Goal: Task Accomplishment & Management: Use online tool/utility

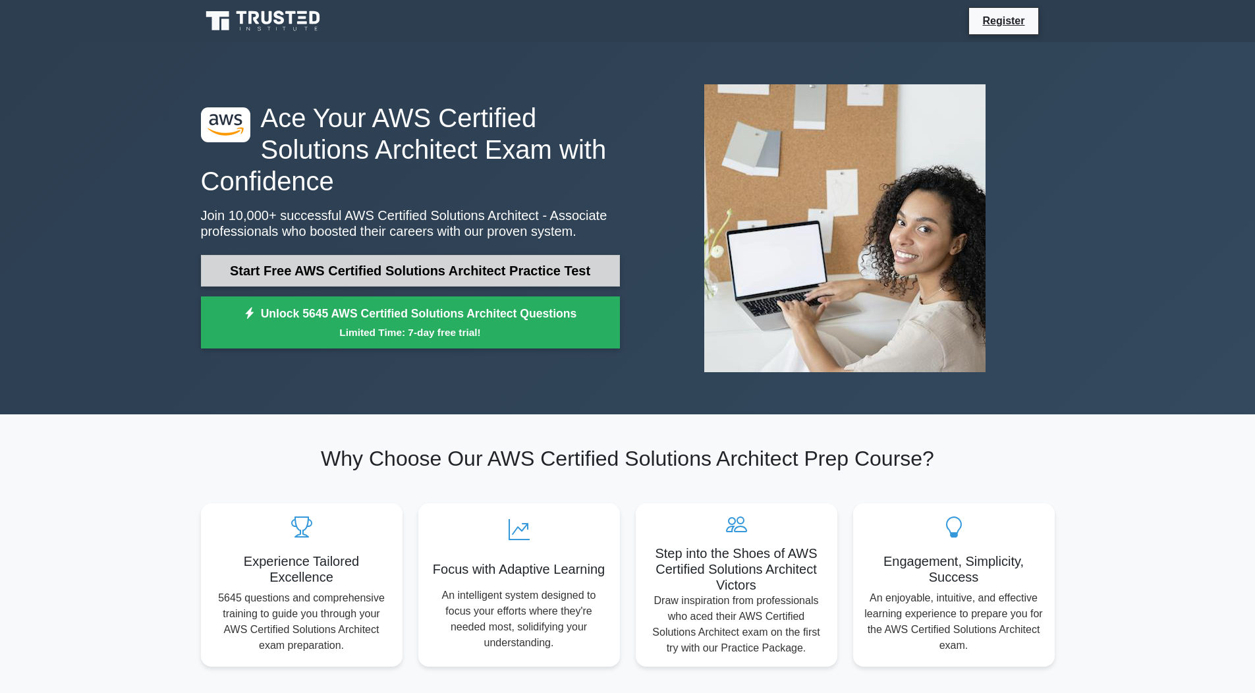
click at [472, 272] on link "Start Free AWS Certified Solutions Architect Practice Test" at bounding box center [410, 271] width 419 height 32
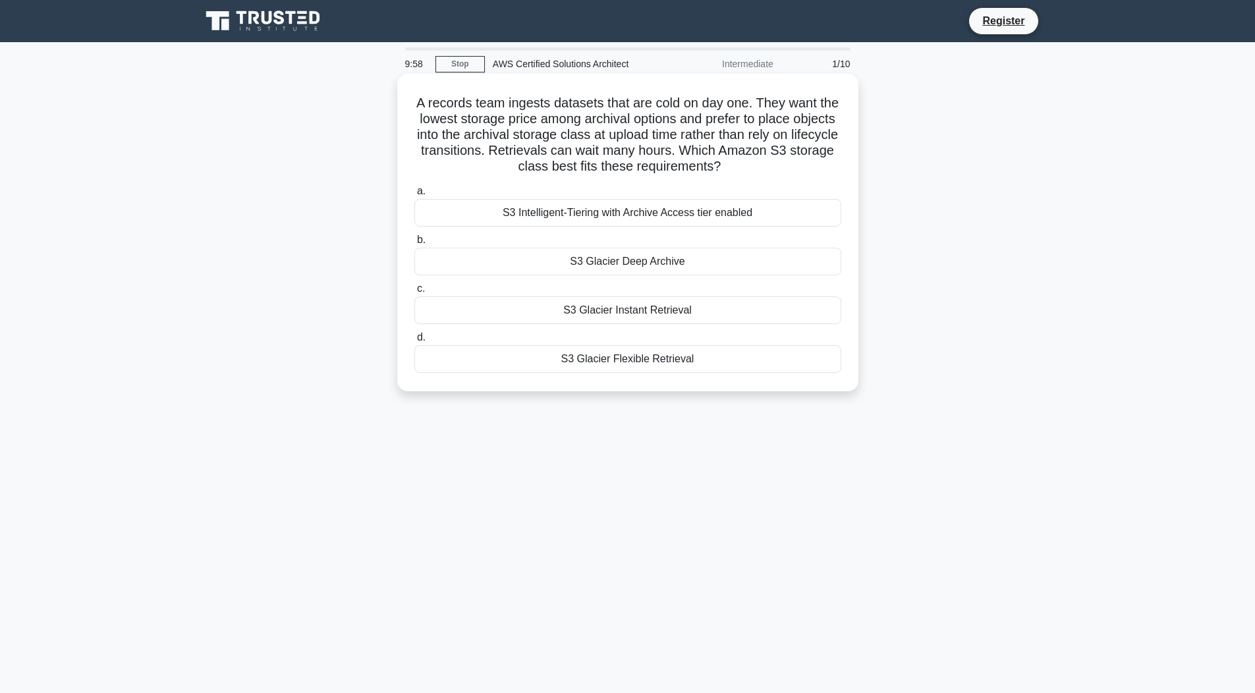
click at [646, 223] on div "S3 Intelligent-Tiering with Archive Access tier enabled" at bounding box center [627, 213] width 427 height 28
click at [414, 196] on input "a. S3 Intelligent-Tiering with Archive Access tier enabled" at bounding box center [414, 191] width 0 height 9
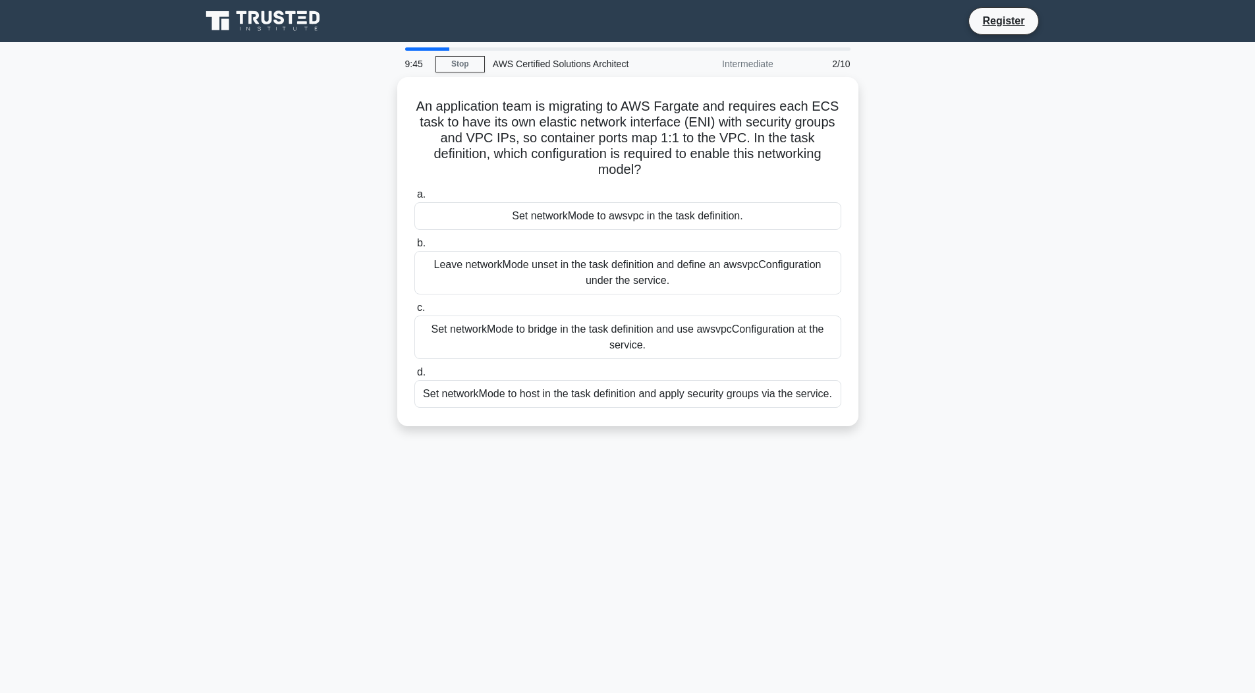
click at [462, 72] on div "9:45 Stop AWS Certified Solutions Architect Intermediate 2/10" at bounding box center [627, 64] width 461 height 26
click at [461, 65] on link "Stop" at bounding box center [459, 64] width 49 height 16
